Goal: Task Accomplishment & Management: Manage account settings

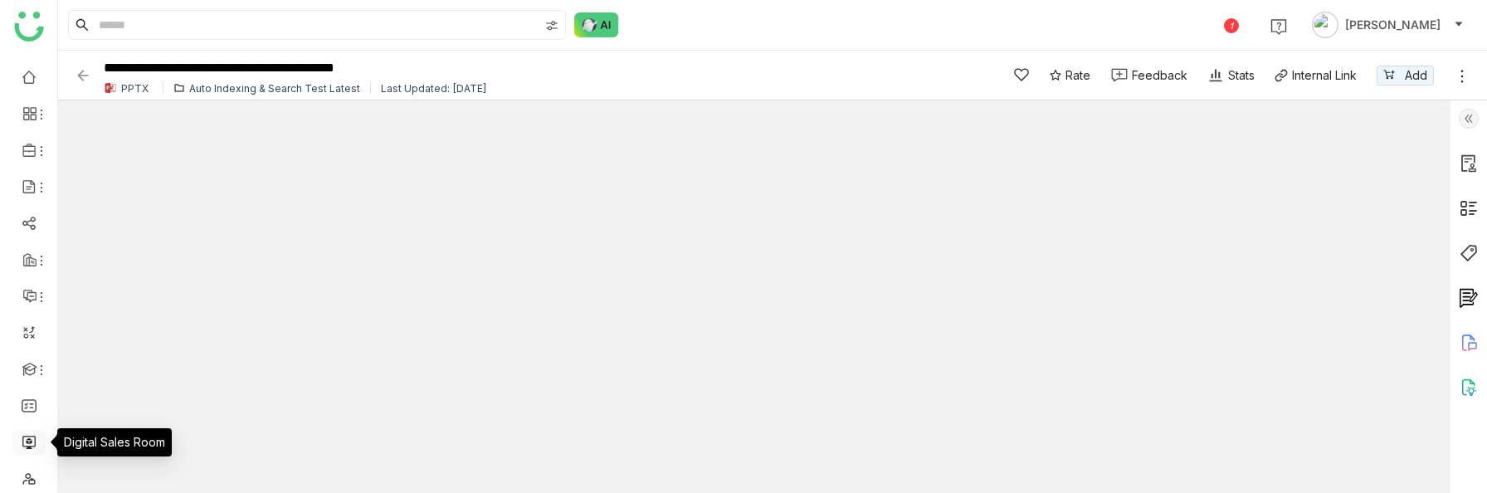
scroll to position [46, 0]
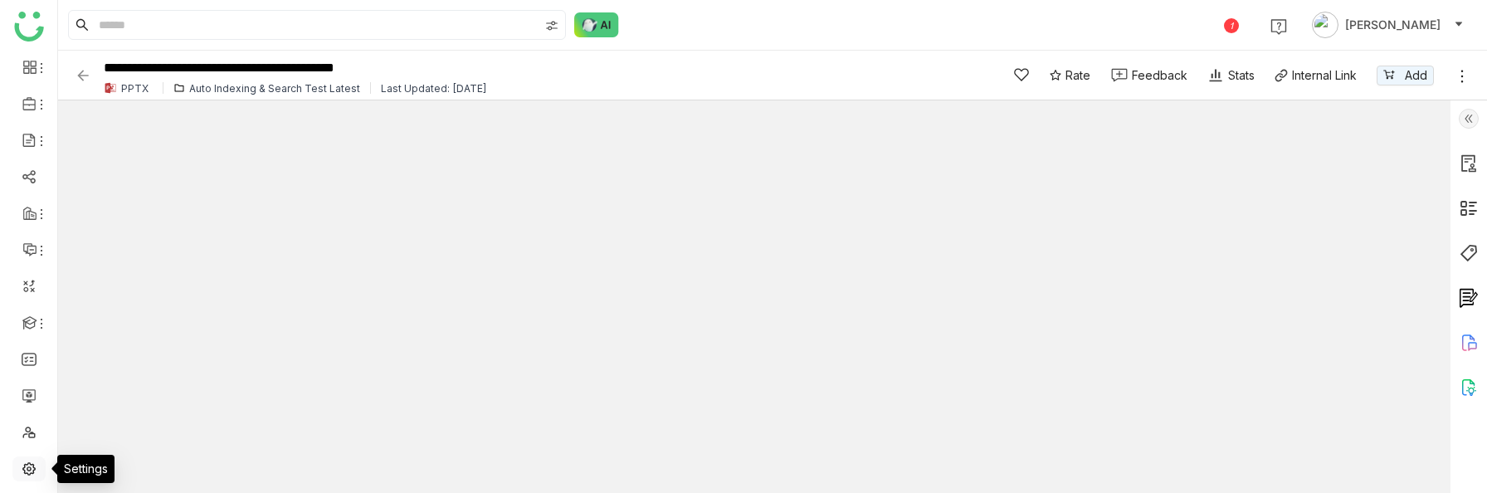
click at [30, 474] on link at bounding box center [29, 468] width 15 height 14
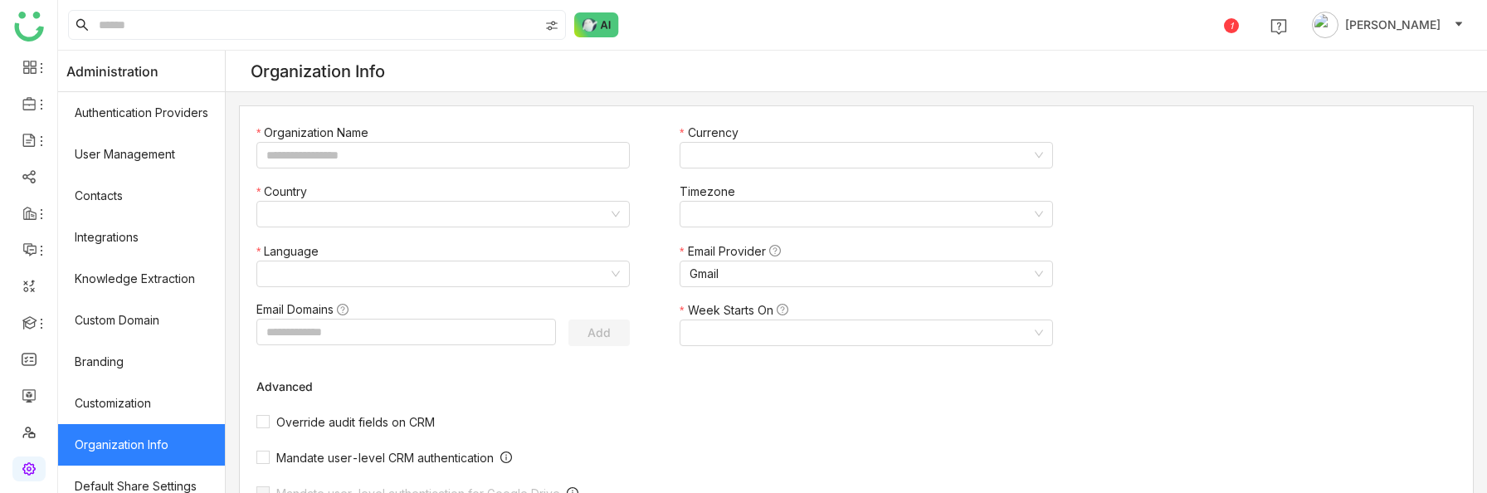
type input "*******"
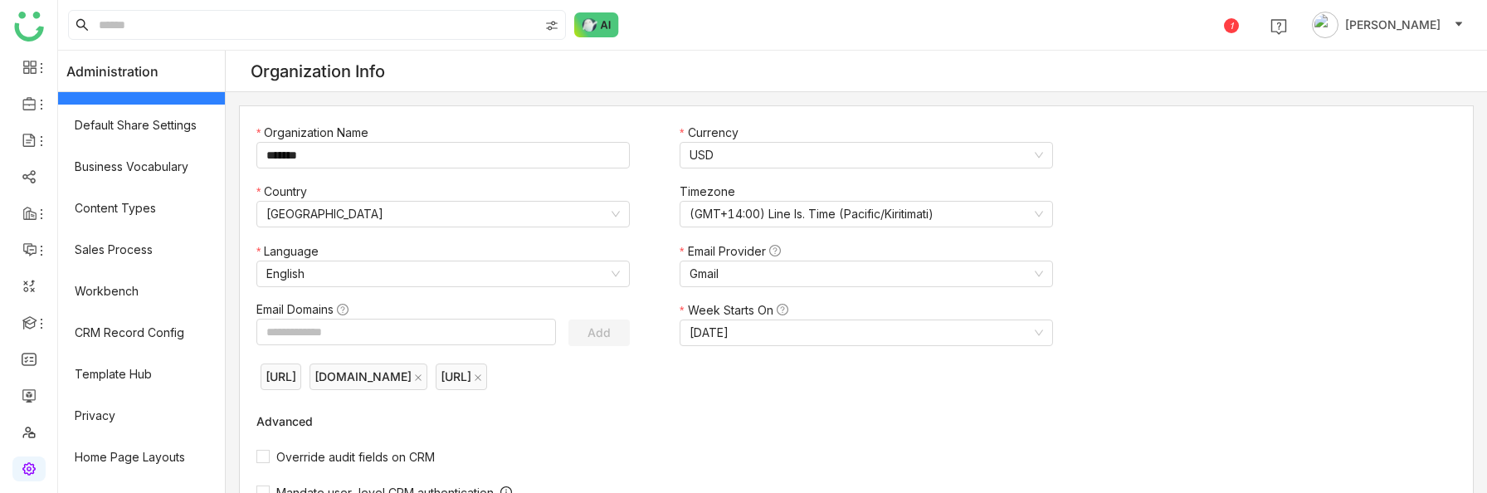
scroll to position [388, 0]
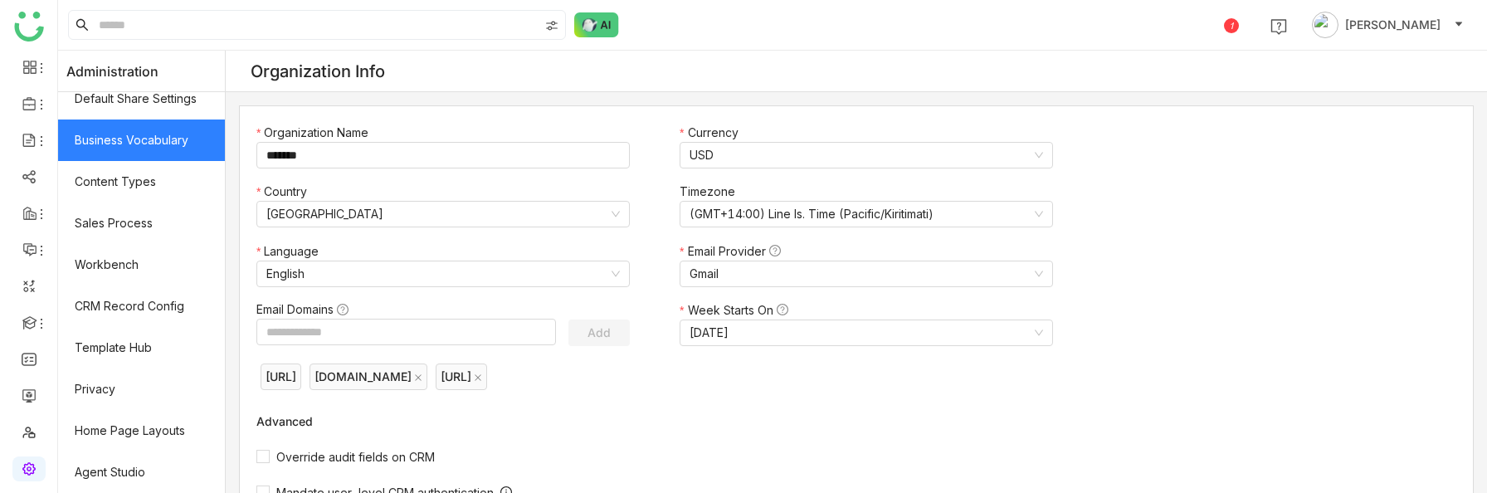
click at [95, 136] on link "Business Vocabulary" at bounding box center [141, 139] width 167 height 41
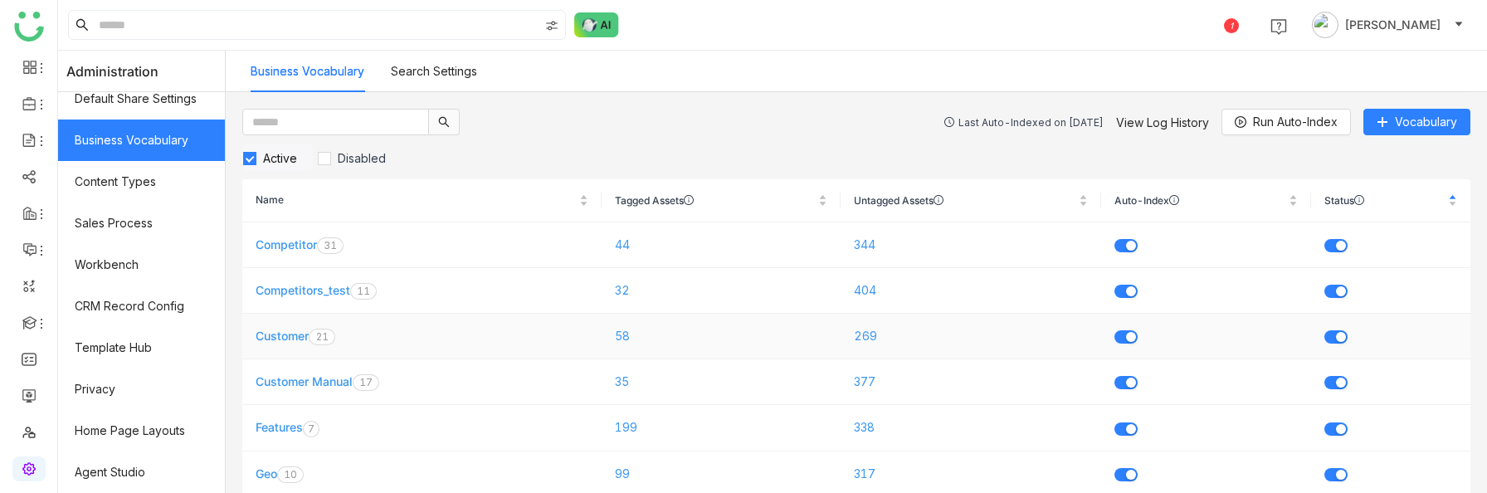
click at [276, 334] on link "Customer" at bounding box center [282, 336] width 53 height 14
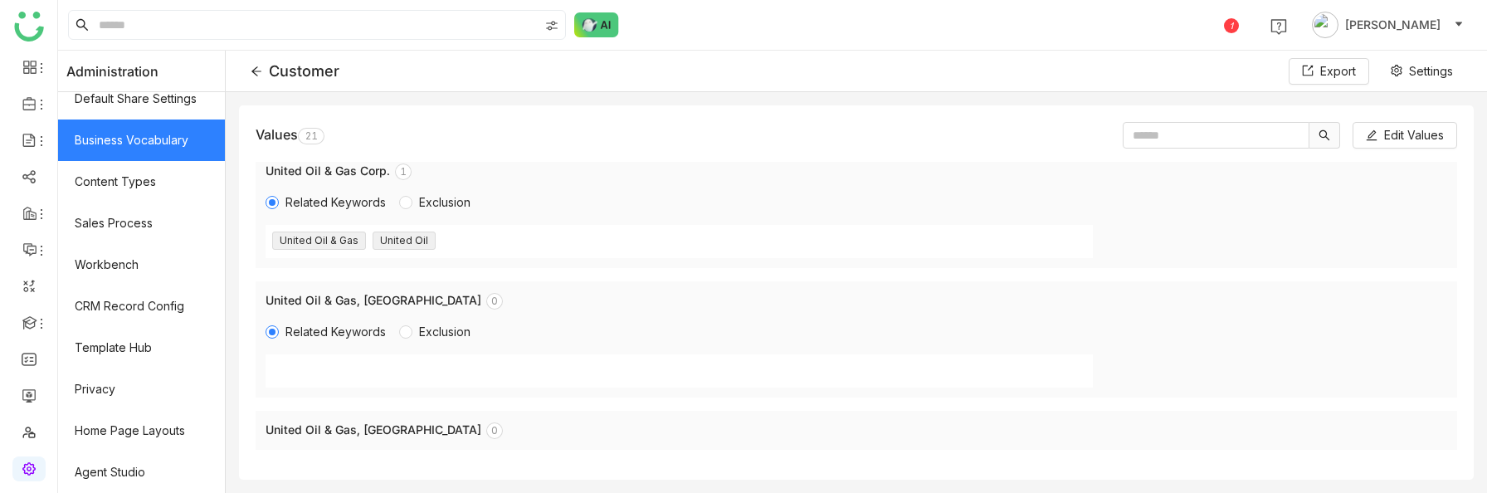
scroll to position [2211, 0]
click at [1415, 128] on span "Edit Values" at bounding box center [1414, 135] width 60 height 18
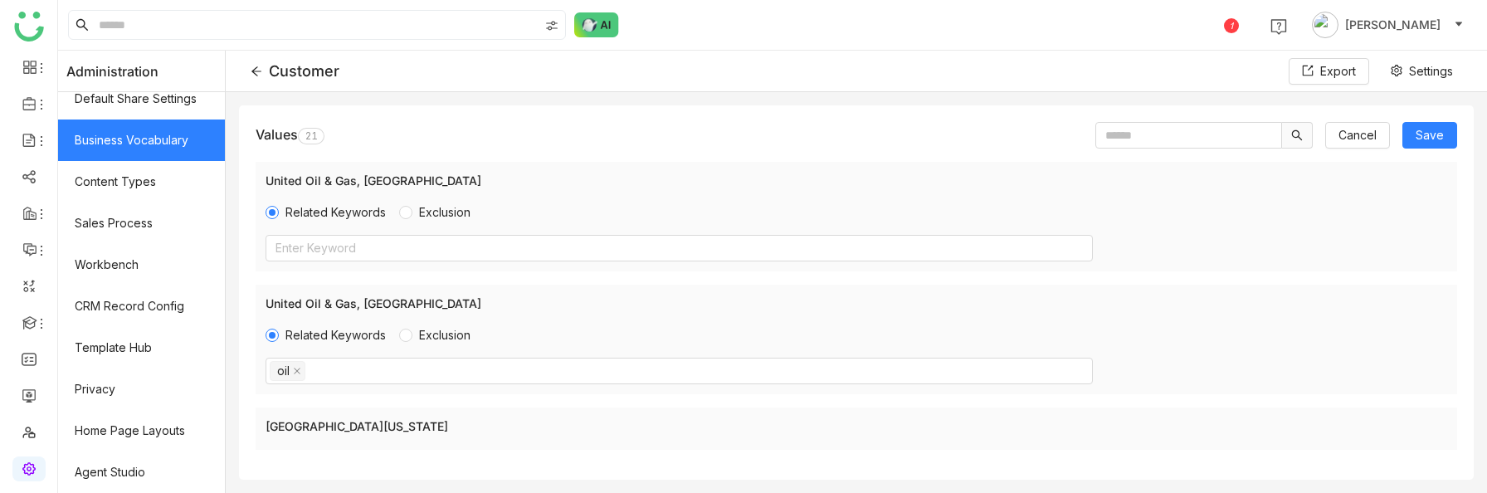
scroll to position [2095, 0]
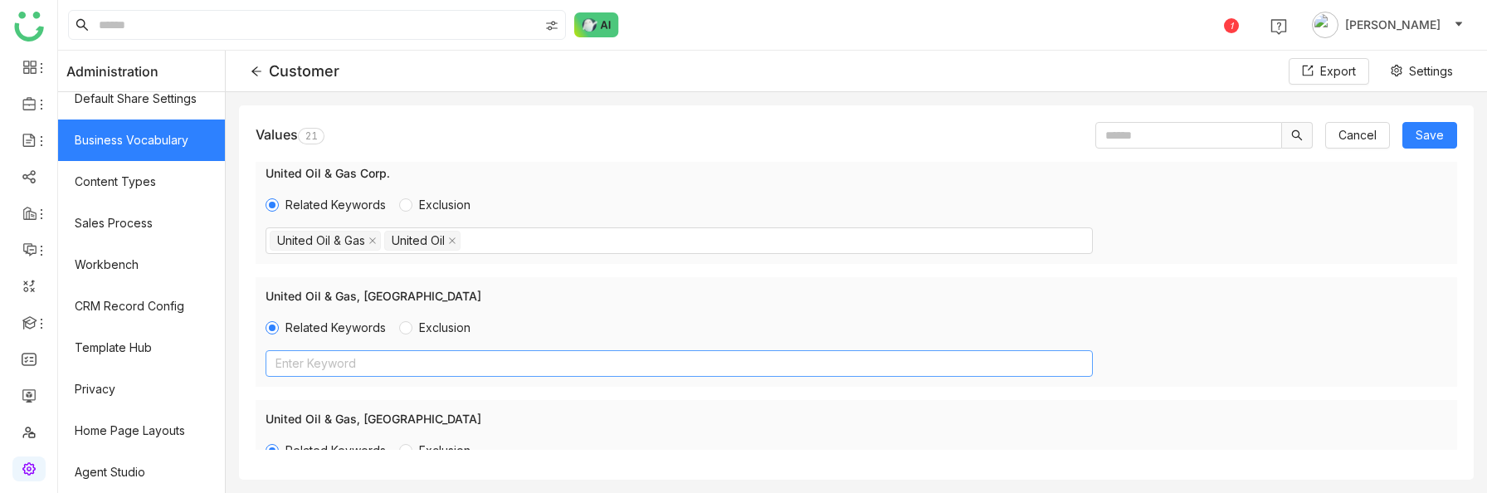
click at [340, 364] on nz-select-top-control "Enter Keyword" at bounding box center [679, 363] width 827 height 27
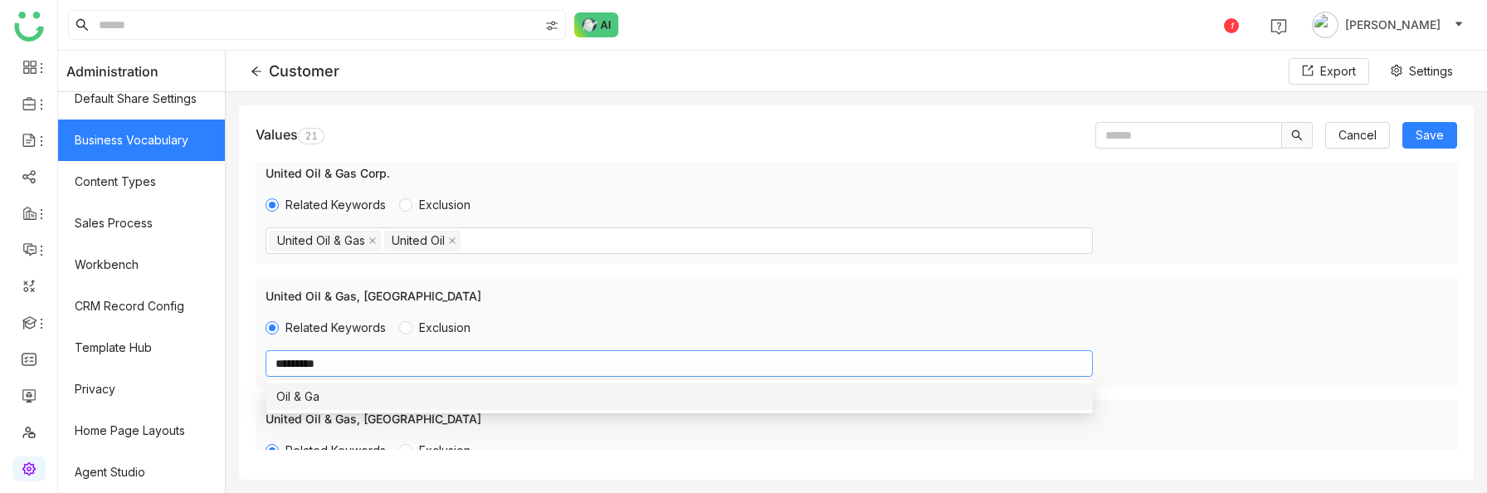
scroll to position [0, 0]
type input "*********"
click at [343, 393] on div "Oil & Gas" at bounding box center [679, 397] width 807 height 18
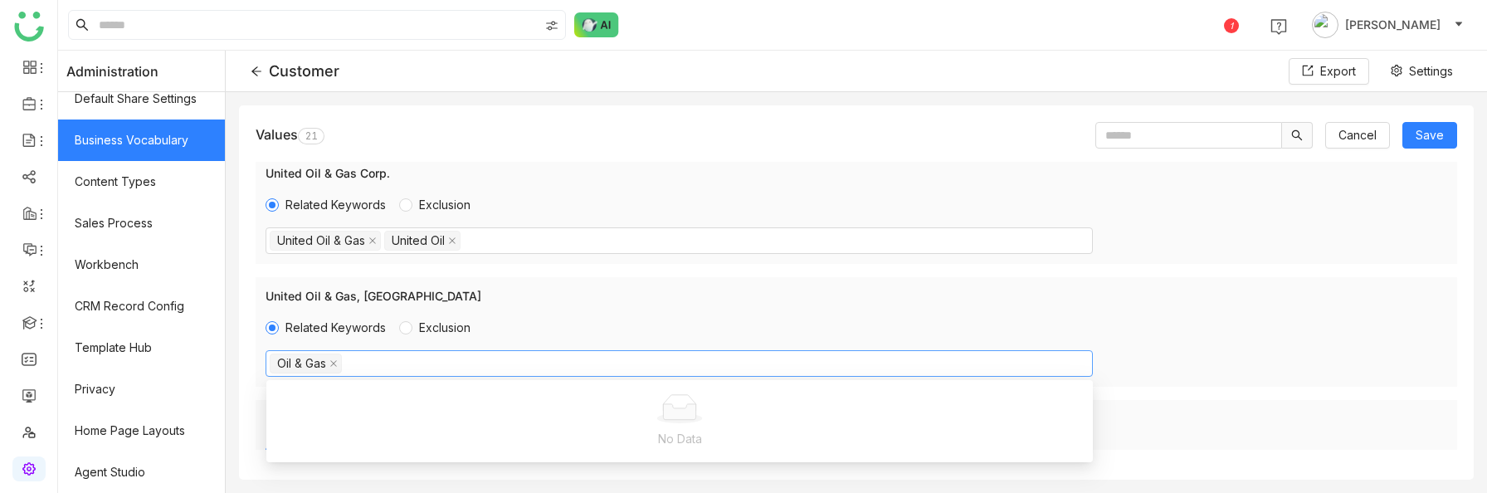
click at [1224, 308] on div "United Oil & Gas, Singapore Related Keywords Exclusion Oil & Gas" at bounding box center [857, 332] width 1202 height 110
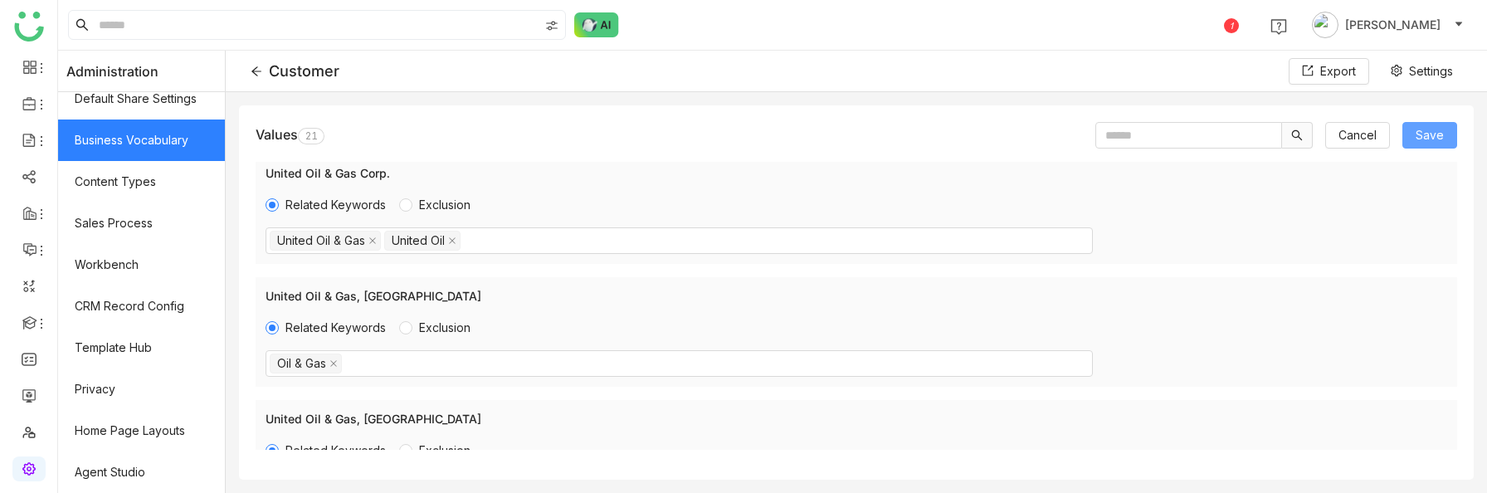
click at [1434, 140] on span "Save" at bounding box center [1430, 135] width 28 height 18
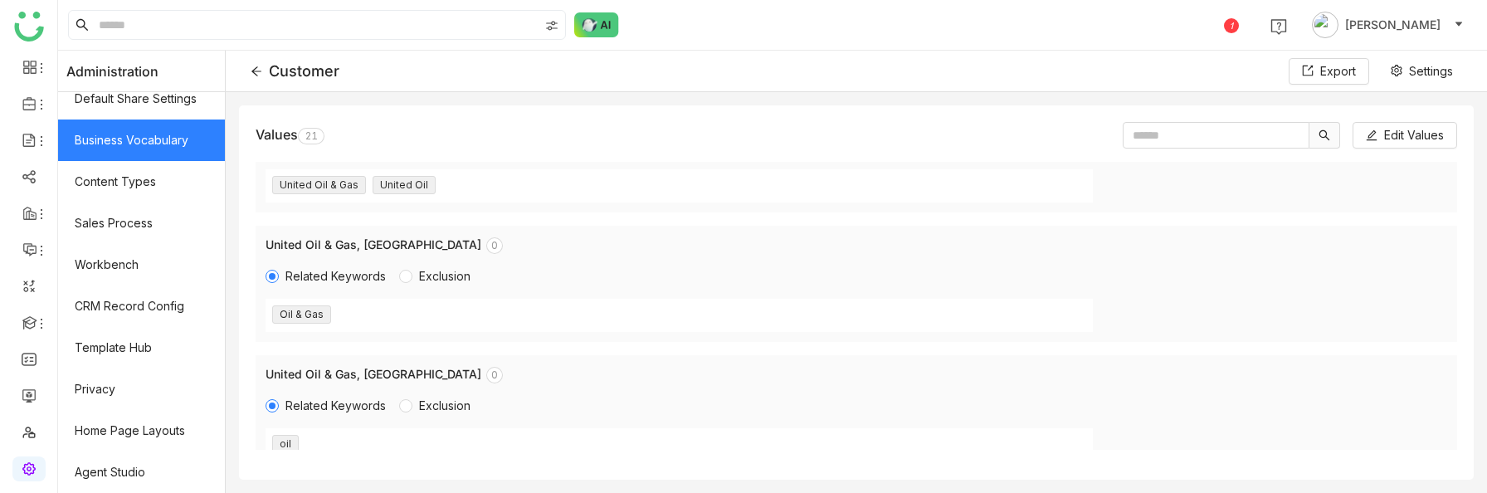
scroll to position [2421, 0]
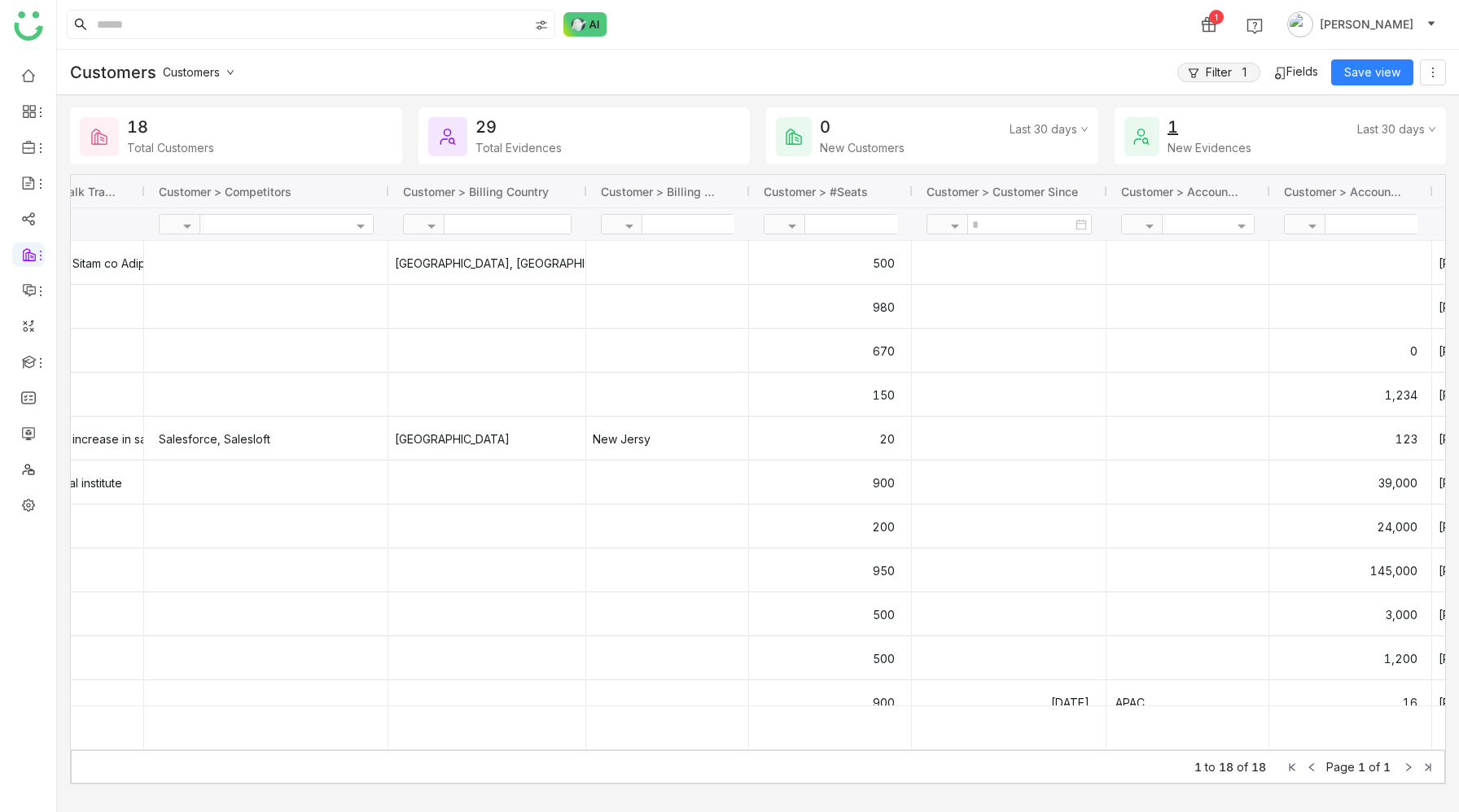
scroll to position [0, 935]
